Goal: Information Seeking & Learning: Check status

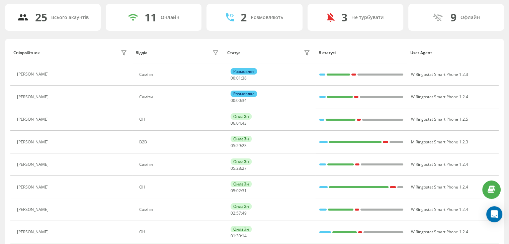
scroll to position [122, 0]
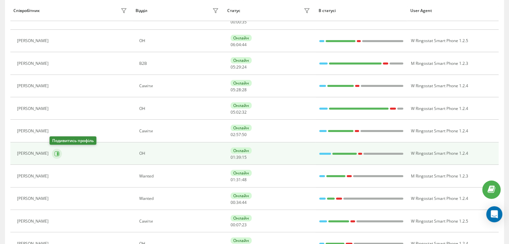
click at [56, 152] on icon at bounding box center [56, 153] width 5 height 5
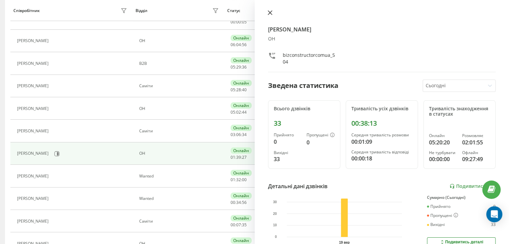
click at [269, 14] on icon at bounding box center [270, 12] width 5 height 5
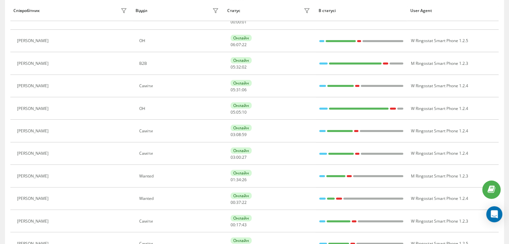
scroll to position [99, 0]
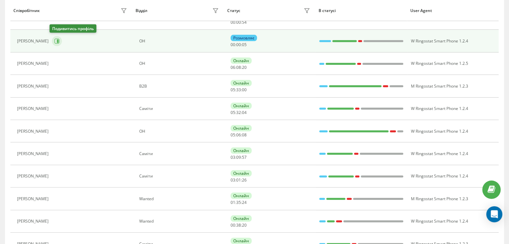
click at [56, 42] on icon at bounding box center [56, 41] width 5 height 5
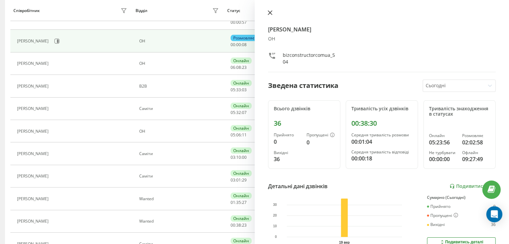
click at [271, 15] on icon at bounding box center [270, 12] width 5 height 5
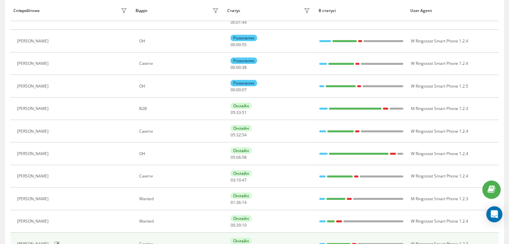
scroll to position [77, 0]
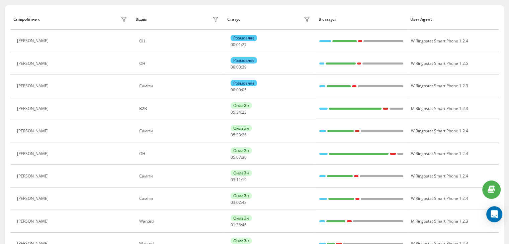
click at [82, 10] on th "Співробітник" at bounding box center [71, 19] width 122 height 21
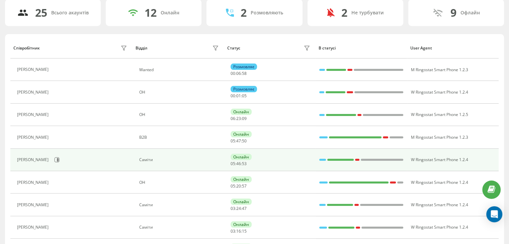
scroll to position [100, 0]
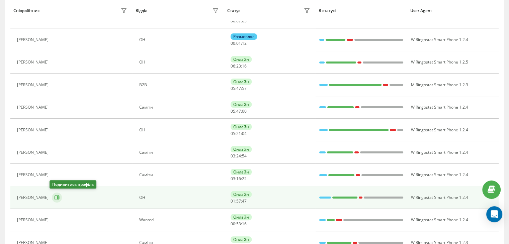
click at [56, 199] on icon at bounding box center [56, 197] width 5 height 5
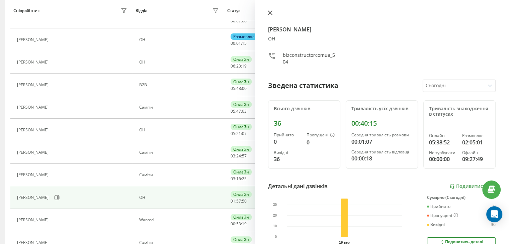
click at [273, 14] on button at bounding box center [270, 13] width 9 height 6
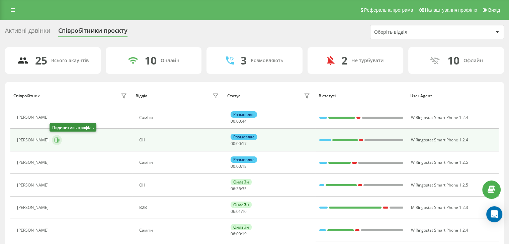
click at [52, 137] on button at bounding box center [57, 140] width 10 height 10
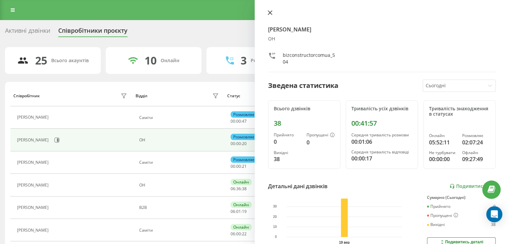
click at [268, 13] on icon at bounding box center [270, 12] width 5 height 5
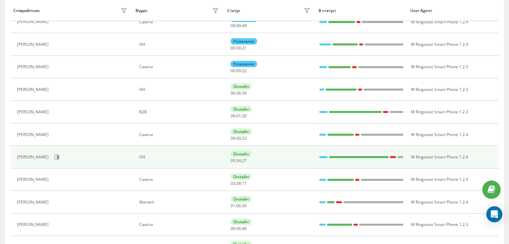
scroll to position [100, 0]
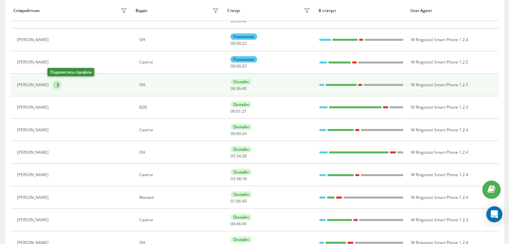
click at [55, 87] on icon at bounding box center [57, 84] width 5 height 5
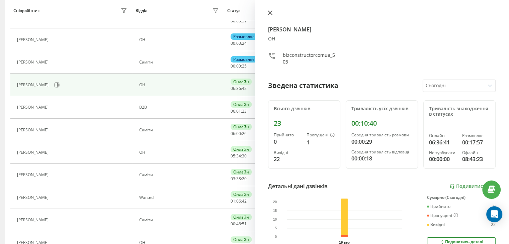
click at [270, 14] on icon at bounding box center [270, 12] width 5 height 5
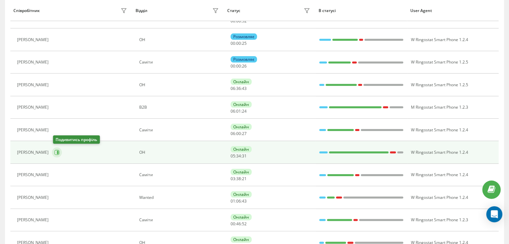
click at [58, 154] on icon at bounding box center [56, 152] width 5 height 5
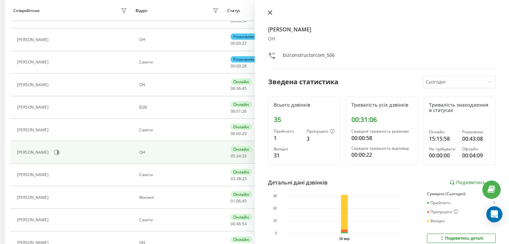
click at [270, 14] on icon at bounding box center [270, 12] width 5 height 5
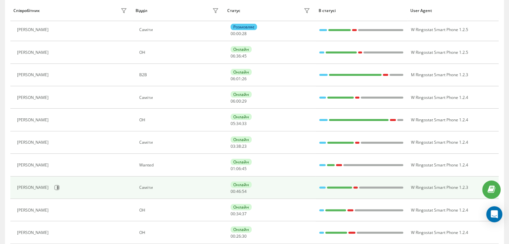
scroll to position [167, 0]
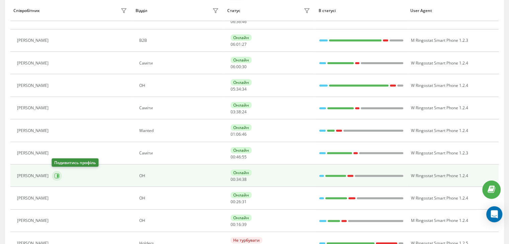
click at [60, 174] on button at bounding box center [57, 176] width 10 height 10
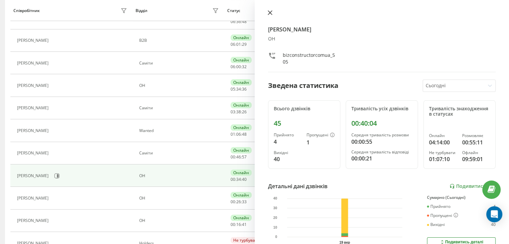
click at [272, 14] on icon at bounding box center [270, 13] width 4 height 4
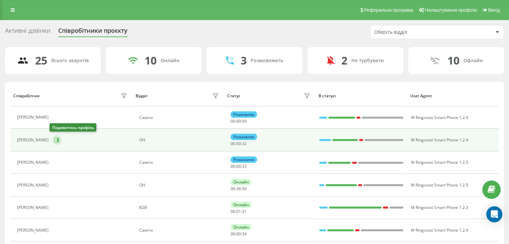
click at [55, 141] on icon at bounding box center [57, 140] width 5 height 5
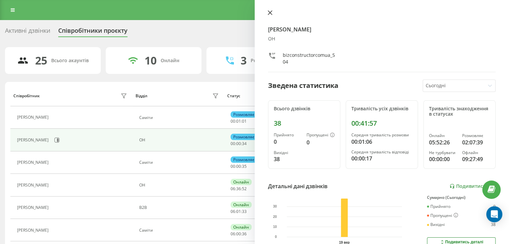
click at [271, 14] on icon at bounding box center [270, 13] width 4 height 4
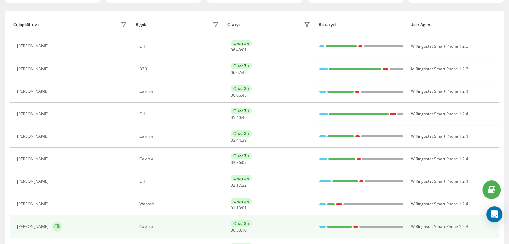
scroll to position [100, 0]
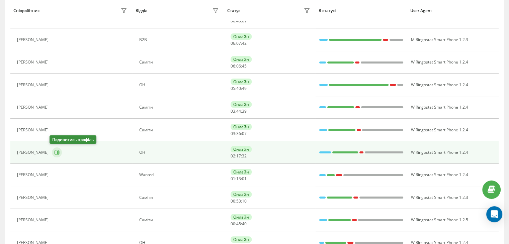
click at [55, 154] on icon at bounding box center [56, 152] width 5 height 5
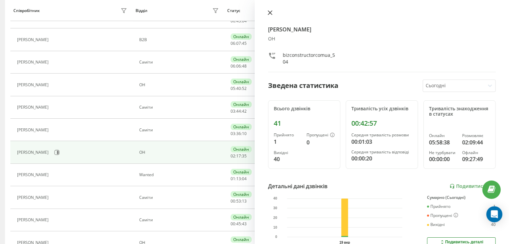
click at [269, 12] on icon at bounding box center [270, 12] width 5 height 5
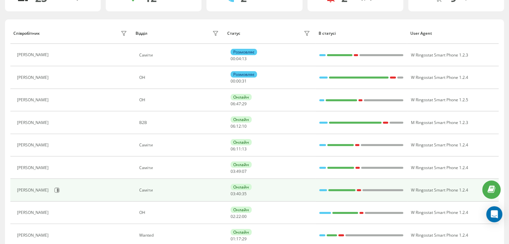
scroll to position [67, 0]
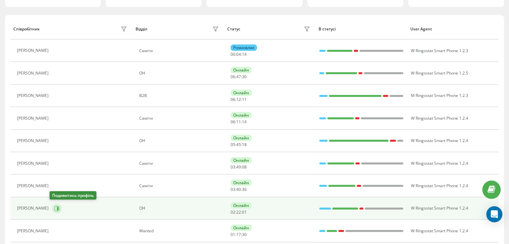
click at [56, 211] on button at bounding box center [57, 209] width 10 height 10
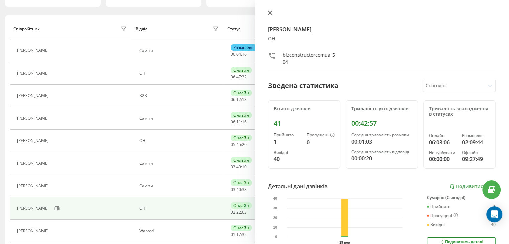
click at [270, 13] on icon at bounding box center [270, 13] width 4 height 4
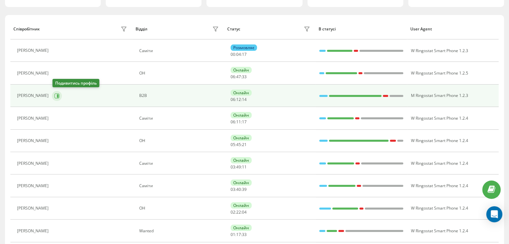
click at [56, 94] on icon at bounding box center [56, 95] width 5 height 5
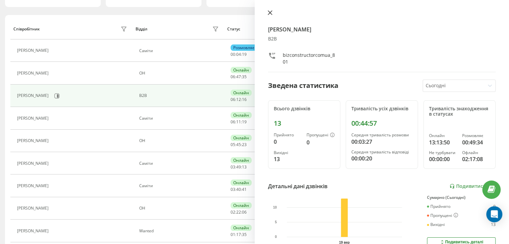
click at [271, 14] on icon at bounding box center [270, 12] width 5 height 5
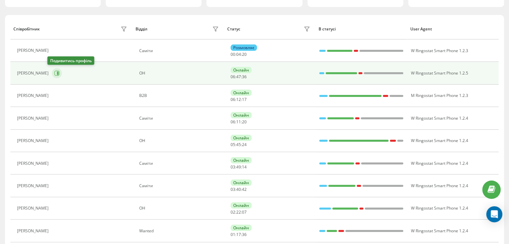
click at [57, 71] on button at bounding box center [57, 73] width 10 height 10
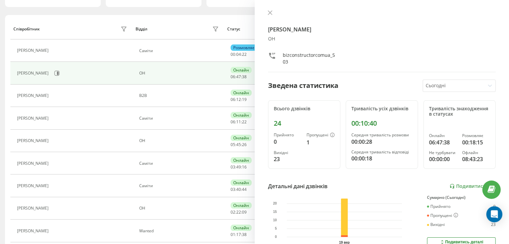
click at [271, 8] on div "[PERSON_NAME] ОН bizconstructorcomua_503 Зведена статистика Сьогодні Всього дзв…" at bounding box center [382, 122] width 255 height 244
click at [272, 13] on icon at bounding box center [270, 12] width 5 height 5
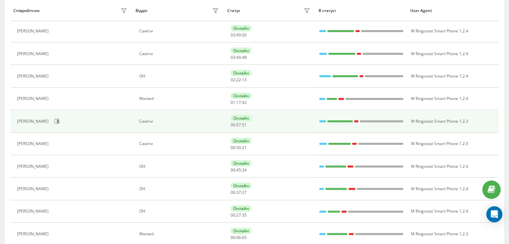
scroll to position [178, 0]
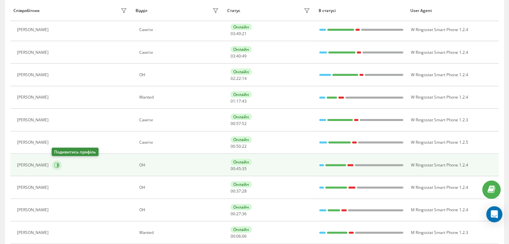
click at [55, 167] on button at bounding box center [57, 165] width 10 height 10
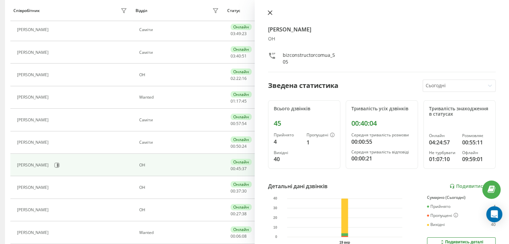
click at [272, 15] on icon at bounding box center [270, 13] width 4 height 4
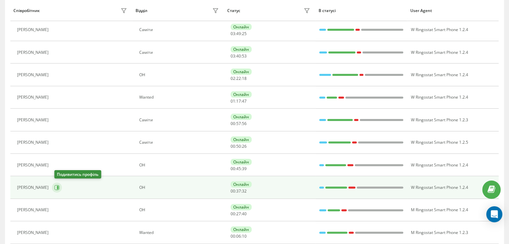
click at [59, 187] on icon at bounding box center [56, 187] width 5 height 5
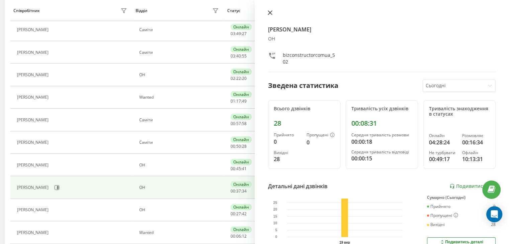
click at [271, 15] on button at bounding box center [270, 13] width 9 height 6
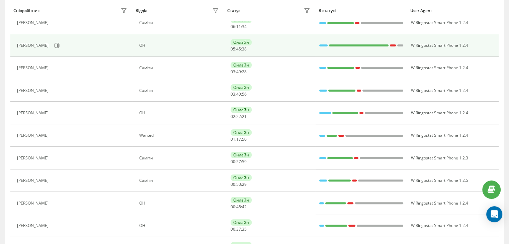
scroll to position [78, 0]
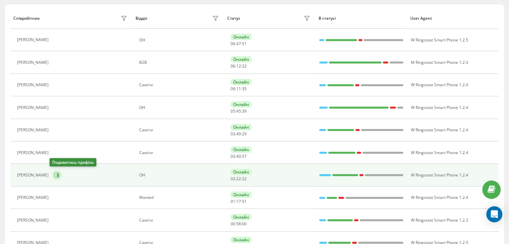
click at [52, 173] on button at bounding box center [57, 175] width 10 height 10
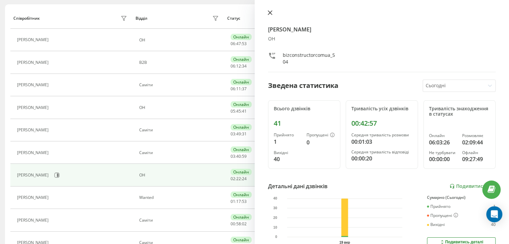
click at [271, 13] on icon at bounding box center [270, 13] width 4 height 4
